Goal: Find specific page/section: Find specific page/section

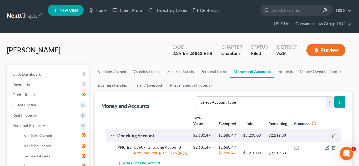
click at [29, 14] on link at bounding box center [25, 16] width 36 height 10
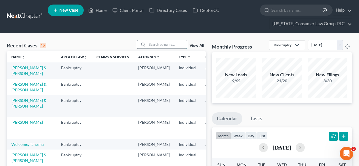
click at [168, 44] on input "search" at bounding box center [167, 44] width 40 height 8
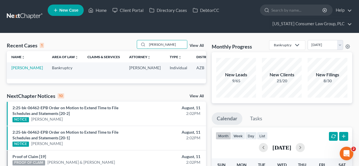
scroll to position [0, 43]
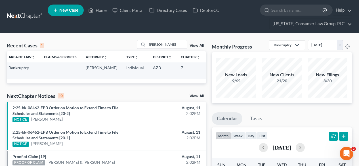
drag, startPoint x: 195, startPoint y: 75, endPoint x: 184, endPoint y: 75, distance: 10.8
click at [205, 75] on td "2:25-bk-06707-PS" at bounding box center [218, 70] width 27 height 16
copy td "06707"
drag, startPoint x: 170, startPoint y: 45, endPoint x: 131, endPoint y: 42, distance: 39.3
click at [131, 42] on div "Recent Cases 1 sawyer View All" at bounding box center [106, 45] width 199 height 11
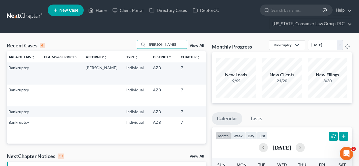
scroll to position [0, 0]
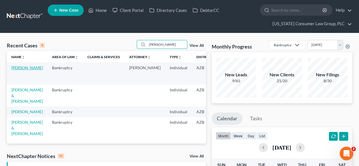
type input "ochoa"
click at [18, 68] on link "[PERSON_NAME]" at bounding box center [27, 67] width 32 height 5
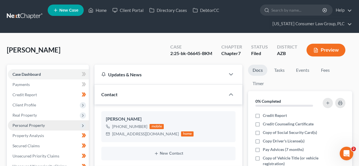
click at [31, 126] on span "Personal Property" at bounding box center [28, 125] width 32 height 5
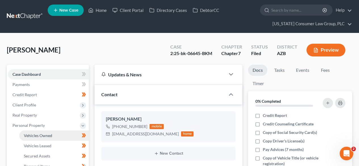
click at [33, 132] on link "Vehicles Owned" at bounding box center [54, 136] width 70 height 10
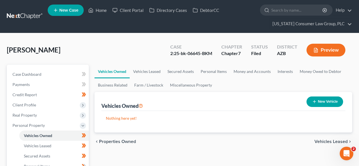
click at [26, 18] on link at bounding box center [25, 16] width 36 height 10
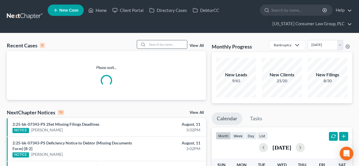
click at [179, 41] on input "search" at bounding box center [167, 44] width 40 height 8
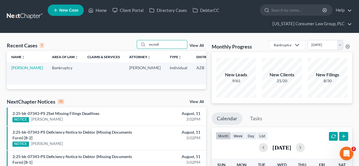
scroll to position [0, 47]
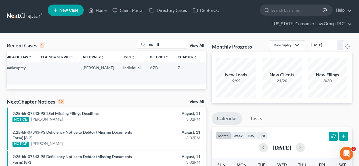
drag, startPoint x: 194, startPoint y: 74, endPoint x: 183, endPoint y: 72, distance: 10.6
click at [202, 72] on td "4:25-bk-06249-SHG" at bounding box center [215, 73] width 27 height 22
copy td "06249"
drag, startPoint x: 164, startPoint y: 43, endPoint x: 139, endPoint y: 42, distance: 25.3
click at [139, 42] on div "mcmill" at bounding box center [162, 44] width 51 height 9
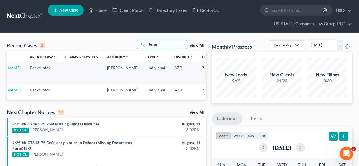
scroll to position [0, 0]
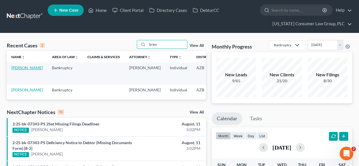
type input "brien"
click at [14, 70] on link "[PERSON_NAME]" at bounding box center [27, 67] width 32 height 5
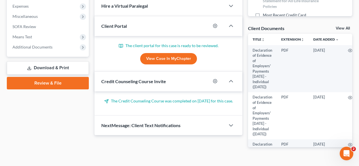
scroll to position [223, 0]
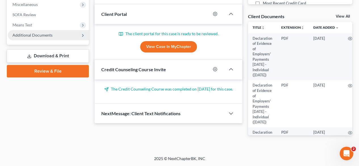
click at [49, 34] on span "Additional Documents" at bounding box center [32, 35] width 40 height 5
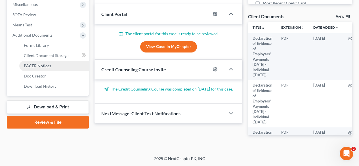
click at [41, 65] on span "PACER Notices" at bounding box center [37, 65] width 27 height 5
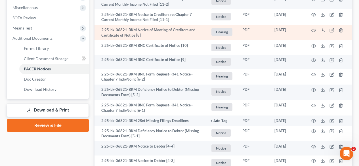
scroll to position [227, 0]
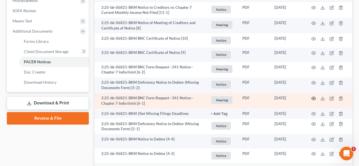
click at [313, 98] on icon "button" at bounding box center [313, 98] width 5 height 5
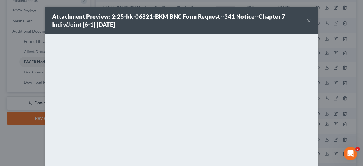
click at [307, 22] on button "×" at bounding box center [309, 20] width 4 height 7
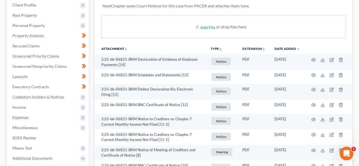
scroll to position [0, 0]
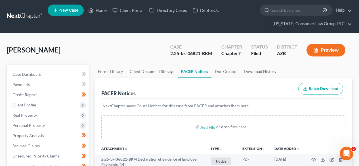
click at [18, 14] on link at bounding box center [25, 16] width 36 height 10
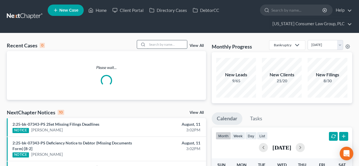
click at [168, 45] on input "search" at bounding box center [167, 44] width 40 height 8
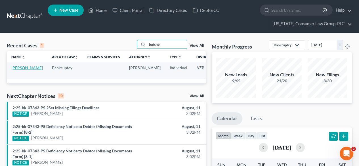
type input "butcher"
click at [19, 68] on link "[PERSON_NAME]" at bounding box center [27, 67] width 32 height 5
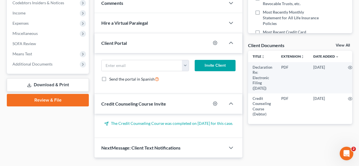
scroll to position [213, 0]
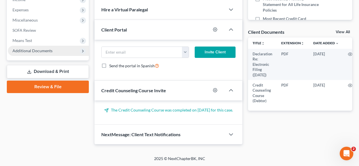
click at [44, 48] on span "Additional Documents" at bounding box center [32, 50] width 40 height 5
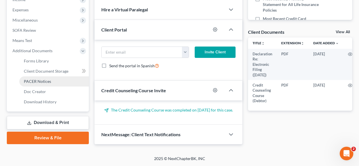
click at [37, 79] on span "PACER Notices" at bounding box center [37, 81] width 27 height 5
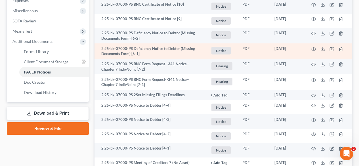
scroll to position [227, 0]
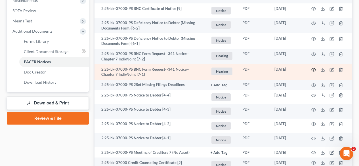
click at [313, 68] on icon "button" at bounding box center [313, 70] width 5 height 5
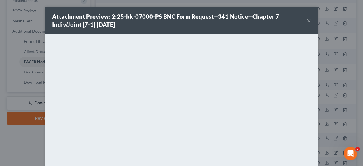
drag, startPoint x: 306, startPoint y: 19, endPoint x: 301, endPoint y: 18, distance: 4.9
click at [307, 19] on button "×" at bounding box center [309, 20] width 4 height 7
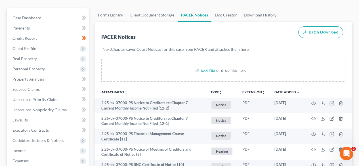
scroll to position [0, 0]
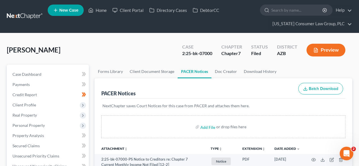
click at [26, 17] on link at bounding box center [25, 16] width 36 height 10
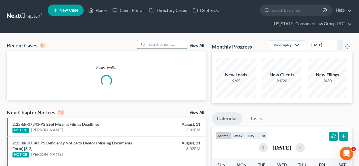
click at [178, 44] on input "search" at bounding box center [167, 44] width 40 height 8
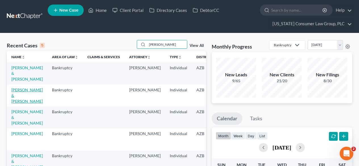
type input "[PERSON_NAME]"
click at [19, 97] on link "[PERSON_NAME] & [PERSON_NAME]" at bounding box center [27, 95] width 32 height 16
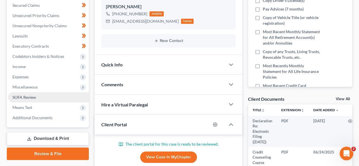
scroll to position [151, 0]
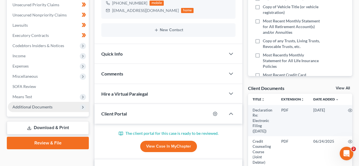
click at [34, 106] on span "Additional Documents" at bounding box center [32, 106] width 40 height 5
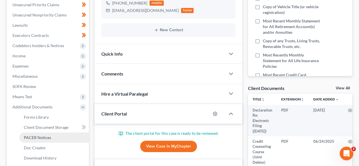
click at [32, 138] on span "PACER Notices" at bounding box center [37, 137] width 27 height 5
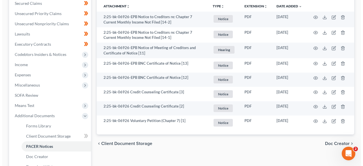
scroll to position [131, 0]
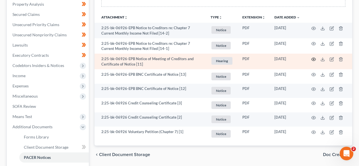
click at [315, 58] on icon "button" at bounding box center [313, 59] width 5 height 5
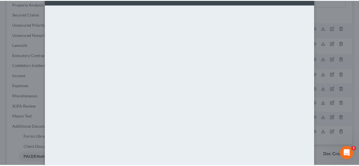
scroll to position [0, 0]
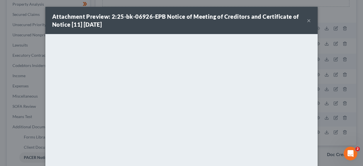
click at [307, 21] on button "×" at bounding box center [309, 20] width 4 height 7
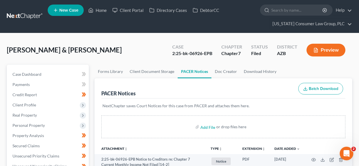
click at [31, 15] on link at bounding box center [25, 16] width 36 height 10
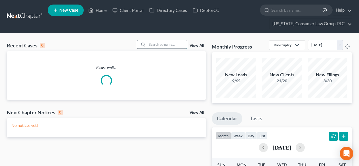
click at [168, 45] on input "search" at bounding box center [167, 44] width 40 height 8
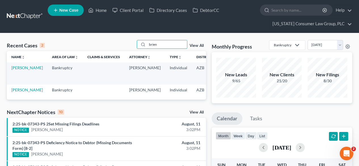
scroll to position [0, 45]
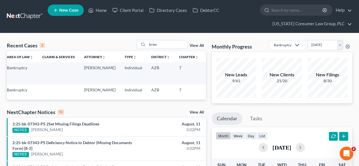
drag, startPoint x: 192, startPoint y: 79, endPoint x: 173, endPoint y: 66, distance: 22.7
click at [173, 66] on tr "[PERSON_NAME] Bankruptcy [PERSON_NAME] Individual AZB 7 2:25-bk-06821-BKM" at bounding box center [96, 73] width 269 height 22
copy tr "2:25-bk-06821-BKM"
drag, startPoint x: 172, startPoint y: 45, endPoint x: 117, endPoint y: 43, distance: 54.8
click at [117, 43] on div "Recent Cases 2 [PERSON_NAME] View All" at bounding box center [106, 45] width 199 height 11
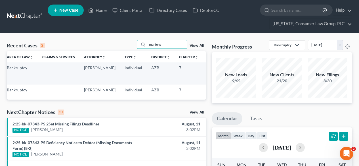
scroll to position [0, 45]
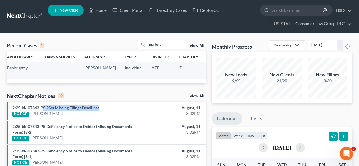
drag, startPoint x: 101, startPoint y: 107, endPoint x: 44, endPoint y: 107, distance: 57.3
click at [44, 107] on li "2:25-bk-07343-PS 2Set Missing Filings Deadlines NOTICE [PERSON_NAME] August, 11…" at bounding box center [106, 111] width 199 height 18
drag, startPoint x: 195, startPoint y: 74, endPoint x: 183, endPoint y: 68, distance: 14.2
click at [203, 68] on td "2:25-bk-07049" at bounding box center [216, 70] width 27 height 16
copy td "2:25-bk-07049"
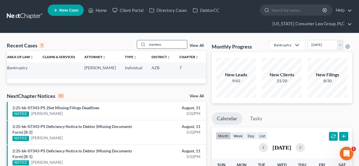
drag, startPoint x: 164, startPoint y: 43, endPoint x: 139, endPoint y: 42, distance: 24.7
click at [139, 42] on div "martens" at bounding box center [162, 44] width 51 height 9
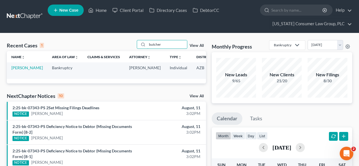
scroll to position [0, 44]
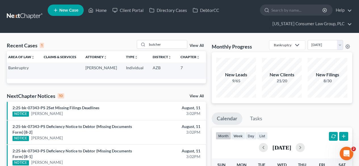
drag, startPoint x: 196, startPoint y: 71, endPoint x: 179, endPoint y: 68, distance: 17.6
click at [204, 68] on td "2:25-bk-07000" at bounding box center [217, 70] width 27 height 16
copy td "2:25-bk-07000"
drag, startPoint x: 176, startPoint y: 42, endPoint x: 131, endPoint y: 38, distance: 45.6
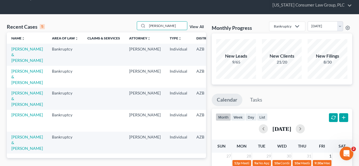
scroll to position [0, 0]
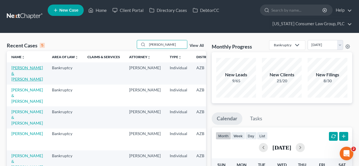
type input "[PERSON_NAME]"
click at [17, 72] on link "[PERSON_NAME] & [PERSON_NAME]" at bounding box center [27, 73] width 32 height 16
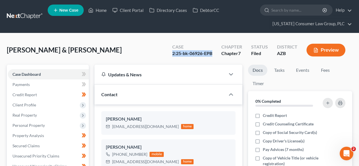
drag, startPoint x: 212, startPoint y: 51, endPoint x: 171, endPoint y: 55, distance: 41.0
click at [171, 55] on div "Case 2:25-bk-06926-EPB" at bounding box center [192, 50] width 49 height 17
copy div "2:25-bk-06926-EPB"
